Goal: Transaction & Acquisition: Purchase product/service

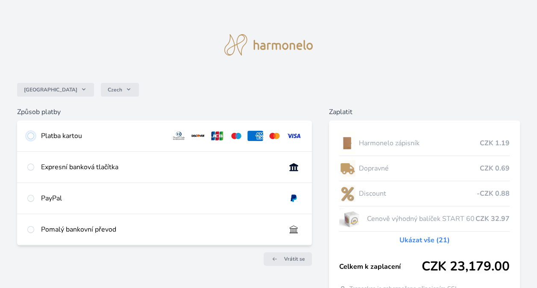
click at [32, 134] on input "radio" at bounding box center [30, 135] width 7 height 7
radio input "true"
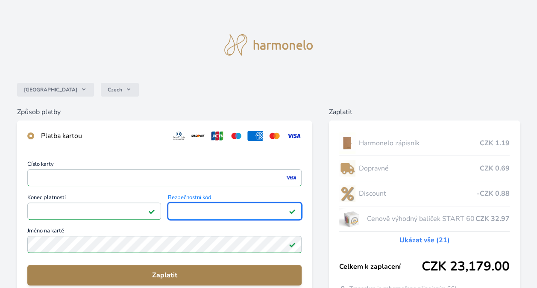
click at [148, 274] on span "Zaplatit" at bounding box center [164, 275] width 260 height 10
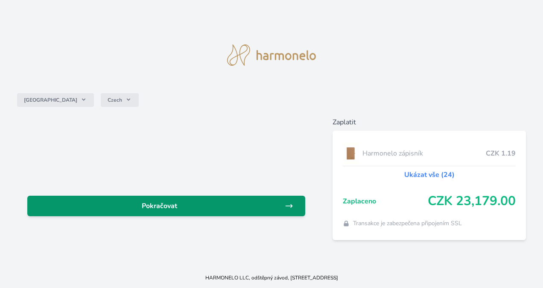
click at [182, 204] on span "Pokračovat" at bounding box center [159, 206] width 251 height 10
